Goal: Information Seeking & Learning: Compare options

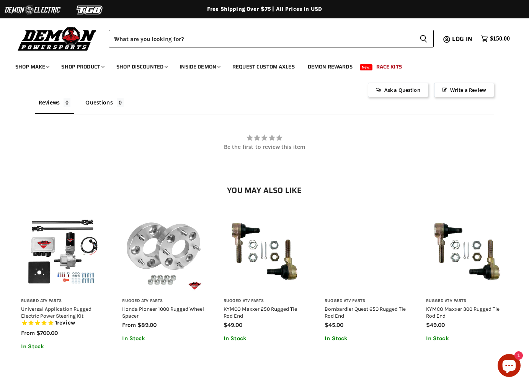
scroll to position [582, 0]
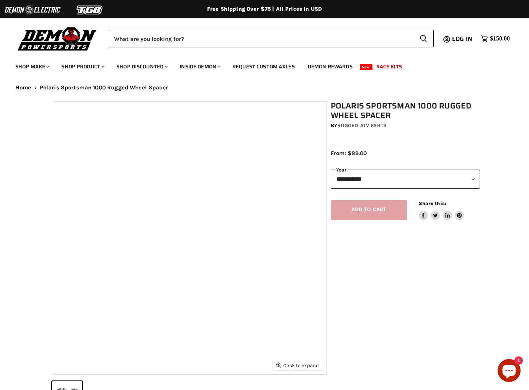
select select "******"
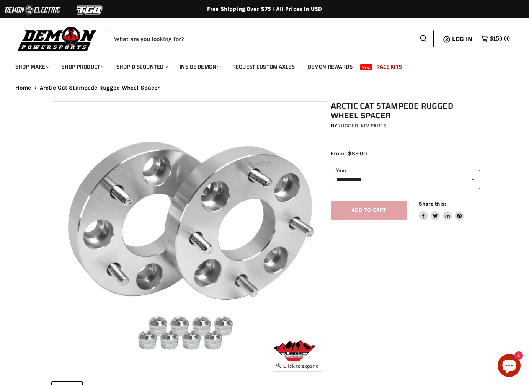
select select "******"
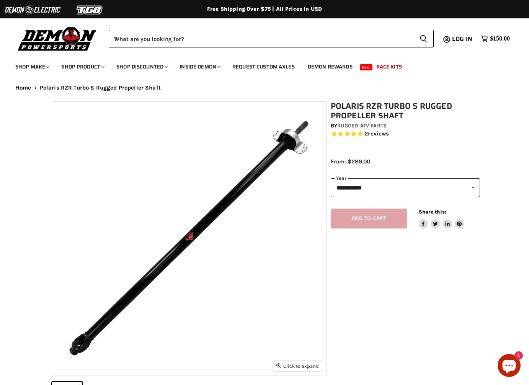
select select "******"
